Goal: Information Seeking & Learning: Learn about a topic

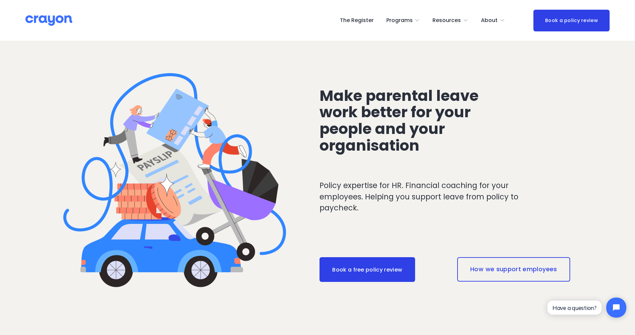
click at [479, 276] on link "How we support employees" at bounding box center [513, 269] width 113 height 24
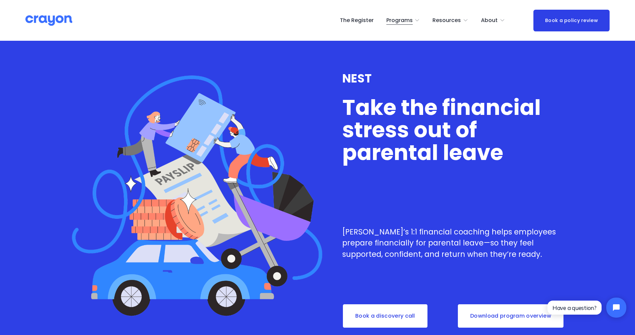
click at [369, 22] on link "The Register" at bounding box center [357, 20] width 34 height 11
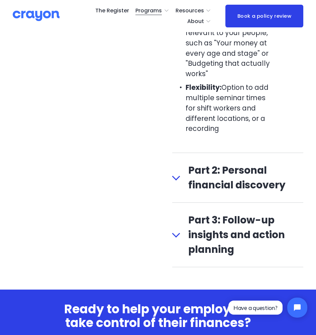
scroll to position [777, 0]
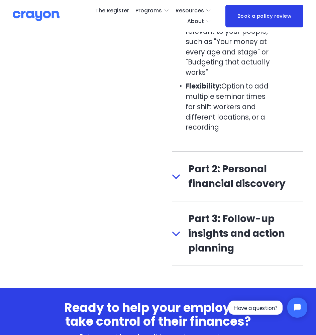
click at [174, 179] on div at bounding box center [176, 176] width 8 height 8
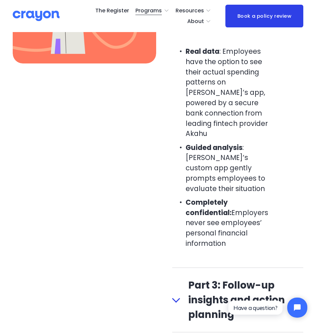
scroll to position [780, 0]
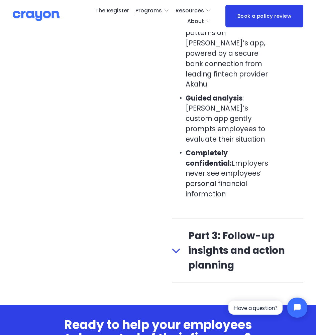
click at [170, 232] on div "What’s included The Crayon promise: No product sales. No judgment. Just practic…" at bounding box center [158, 67] width 316 height 431
click at [176, 245] on div at bounding box center [176, 249] width 8 height 8
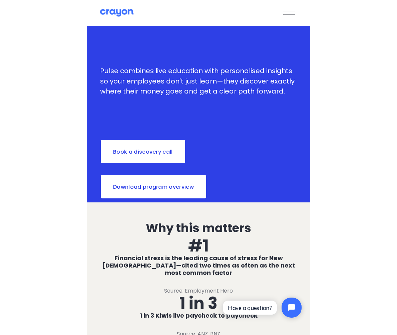
scroll to position [0, 0]
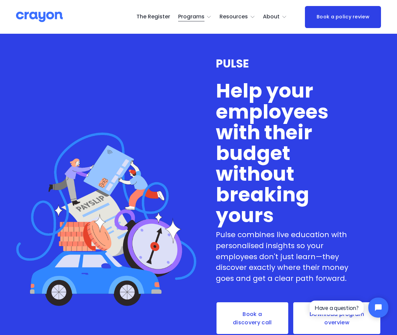
click at [0, 0] on span "Launch: New Grads" at bounding box center [0, 0] width 0 height 0
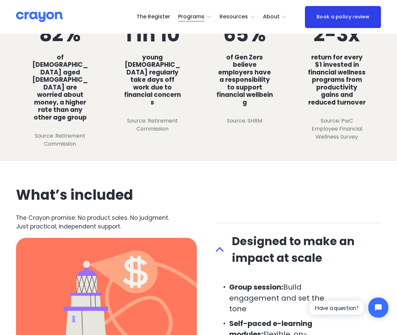
scroll to position [317, 0]
